Goal: Check status: Check status

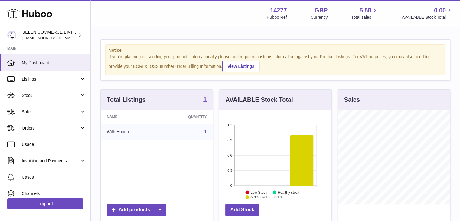
scroll to position [302241, 302223]
click at [55, 125] on span "Orders" at bounding box center [51, 128] width 58 height 6
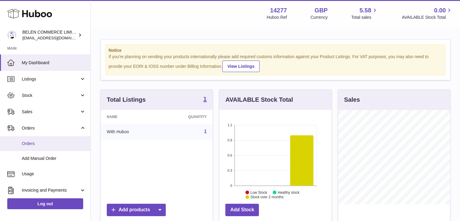
click at [51, 142] on span "Orders" at bounding box center [54, 144] width 64 height 6
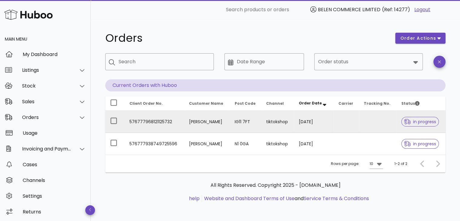
click at [408, 124] on div at bounding box center [408, 122] width 9 height 6
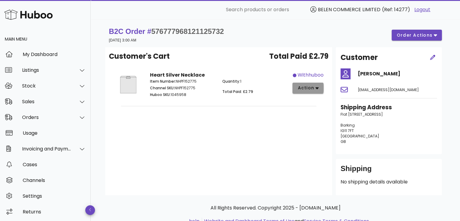
click at [313, 90] on span "action" at bounding box center [305, 88] width 17 height 6
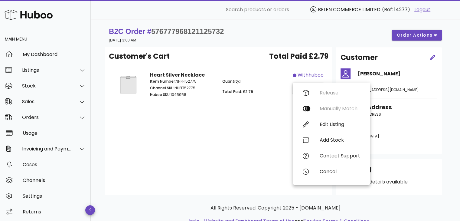
click at [214, 138] on div "Customer's Cart Total Paid £2.79 Heart Silver Necklace Item Number: NHPF152775 …" at bounding box center [218, 121] width 227 height 148
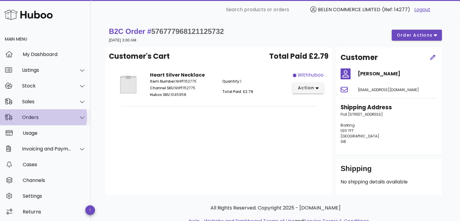
click at [42, 119] on div "Orders" at bounding box center [46, 117] width 49 height 6
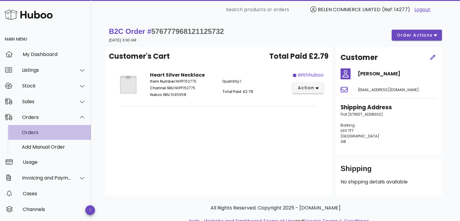
click at [44, 131] on div "Orders" at bounding box center [54, 132] width 64 height 6
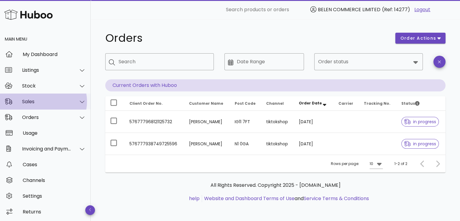
click at [57, 97] on div "Sales" at bounding box center [45, 101] width 91 height 16
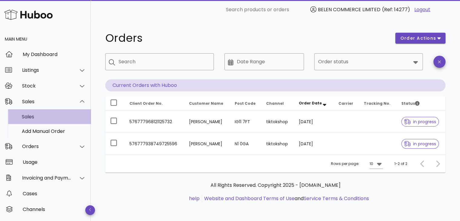
click at [51, 116] on div "Sales" at bounding box center [54, 117] width 64 height 6
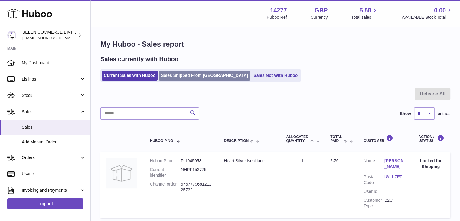
click at [196, 71] on link "Sales Shipped From [GEOGRAPHIC_DATA]" at bounding box center [204, 75] width 91 height 10
